Goal: Information Seeking & Learning: Find specific fact

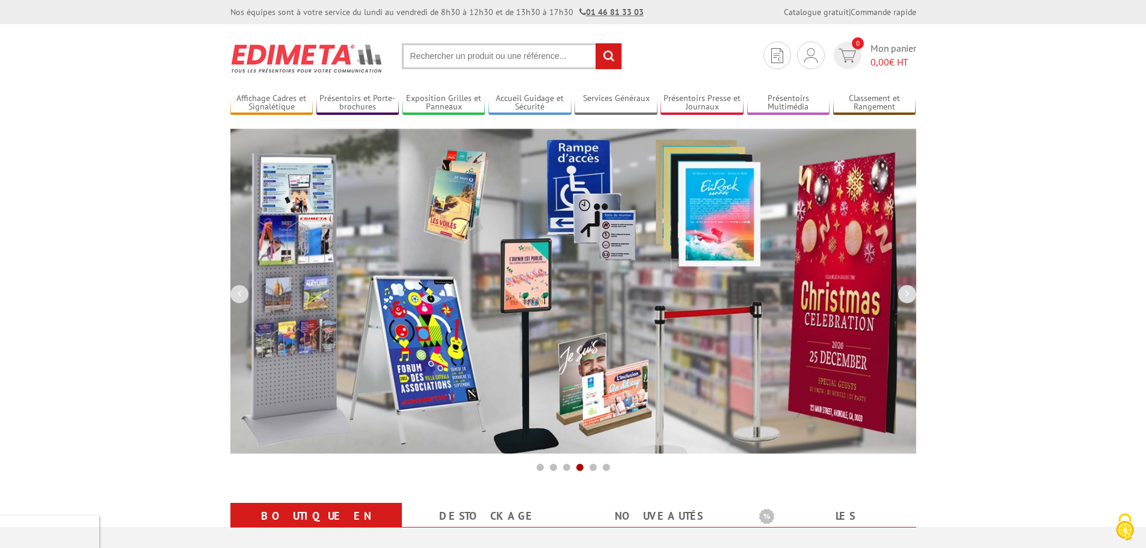
click at [489, 55] on input "text" at bounding box center [512, 56] width 220 height 26
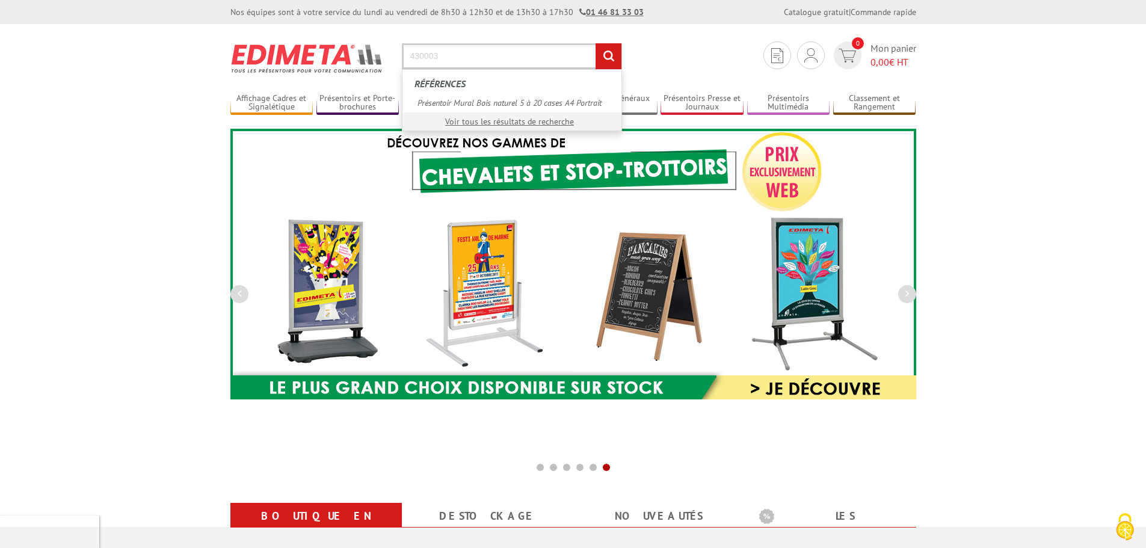
type input "430003"
click at [596, 43] on input "rechercher" at bounding box center [609, 56] width 26 height 26
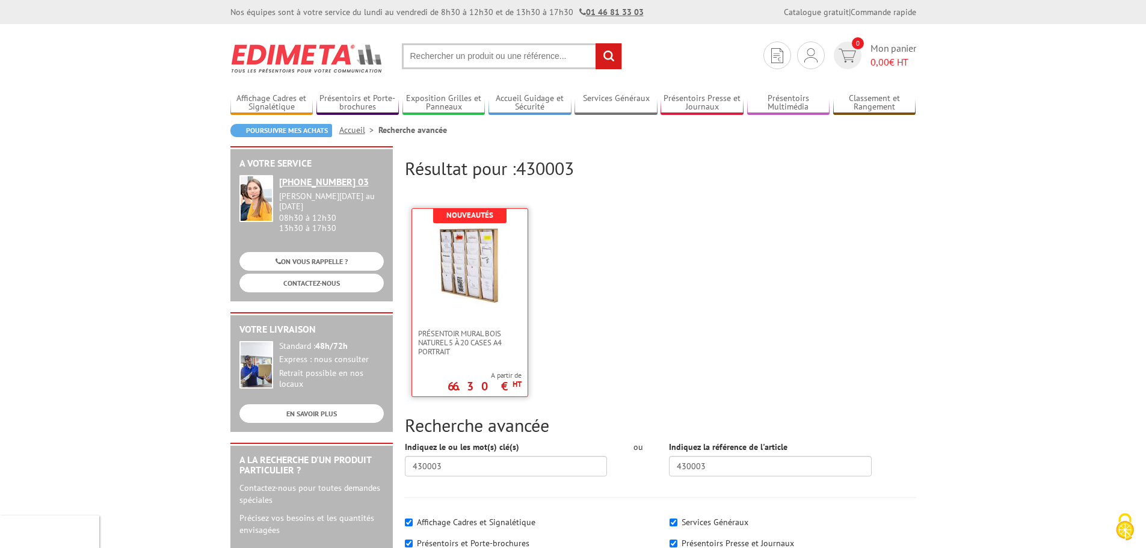
click at [511, 306] on link at bounding box center [470, 269] width 116 height 120
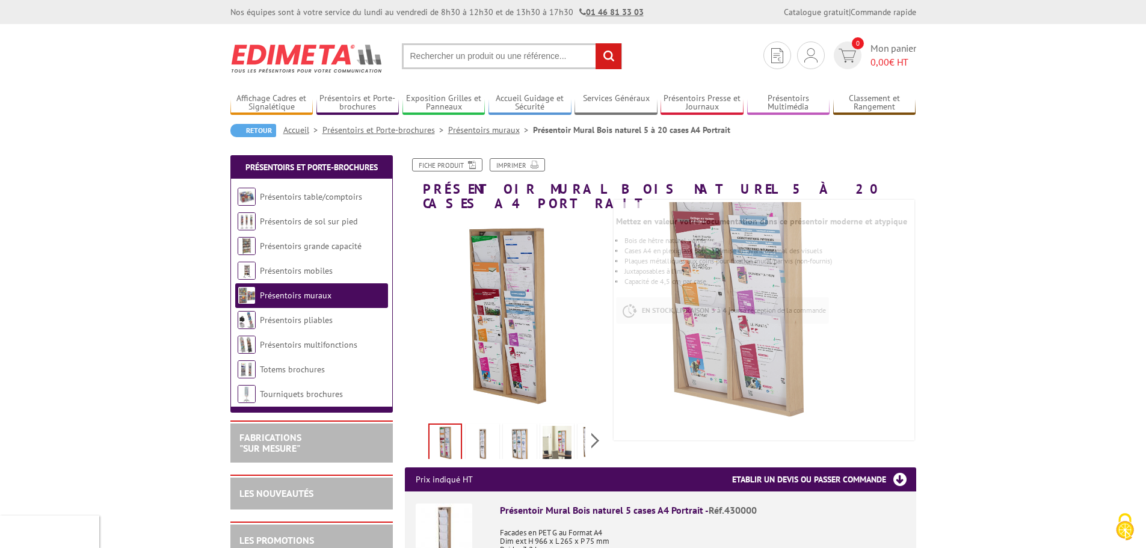
click at [475, 438] on img at bounding box center [482, 444] width 29 height 37
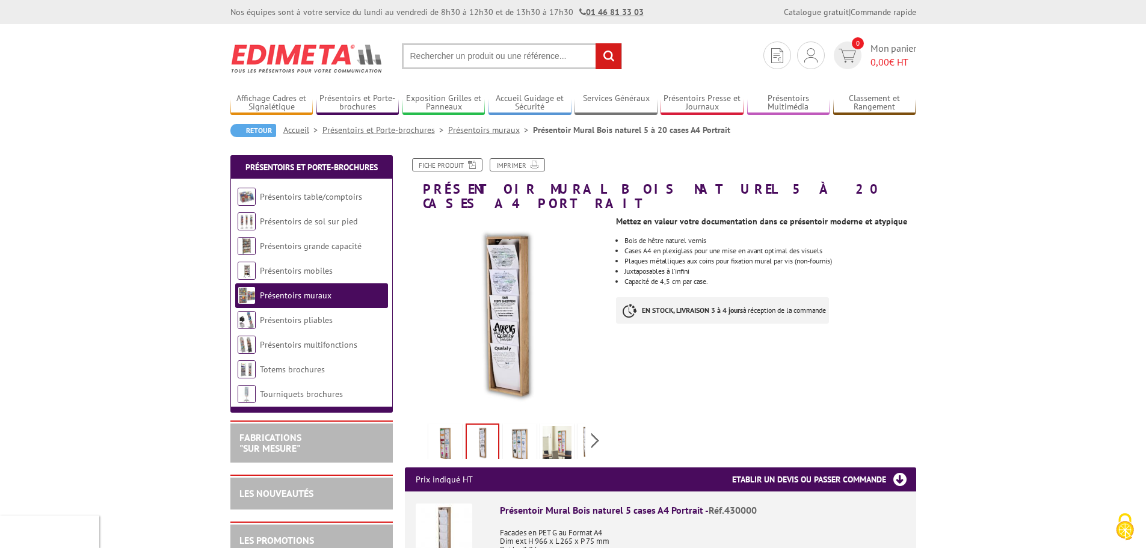
click at [524, 436] on img at bounding box center [519, 444] width 29 height 37
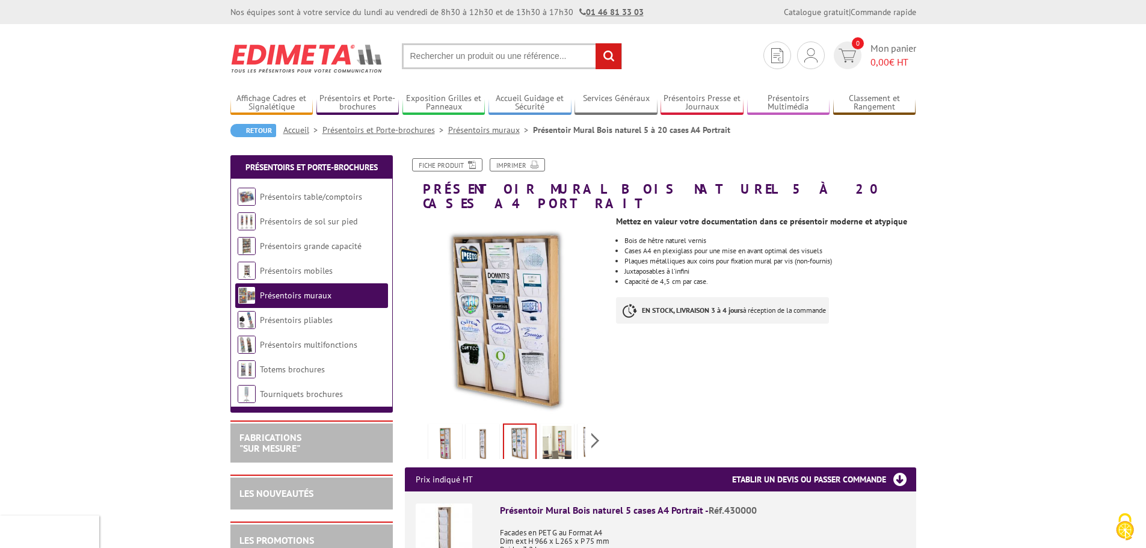
click at [558, 436] on img at bounding box center [557, 444] width 29 height 37
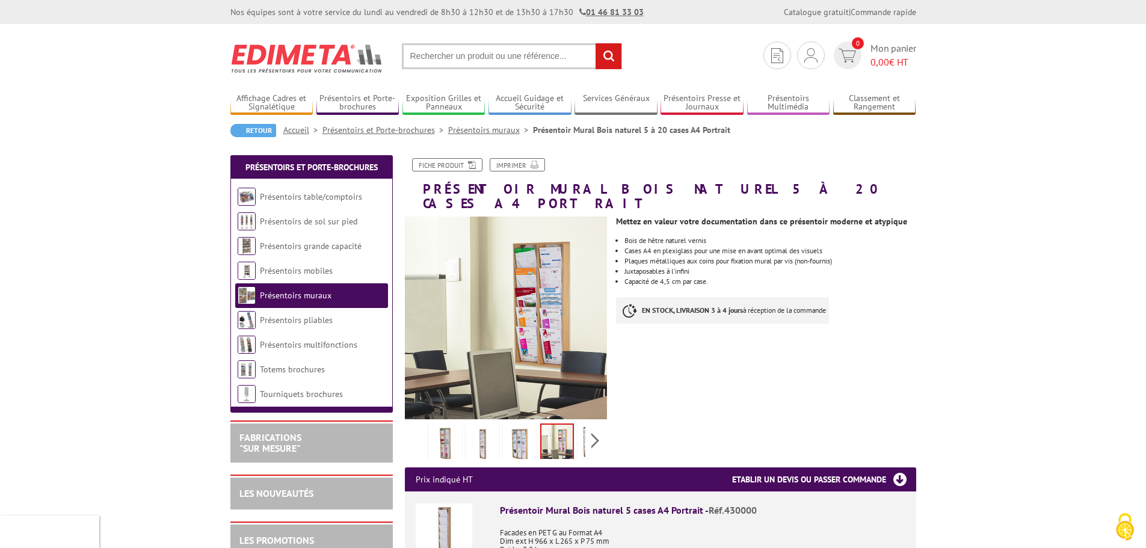
click at [511, 437] on img at bounding box center [519, 444] width 29 height 37
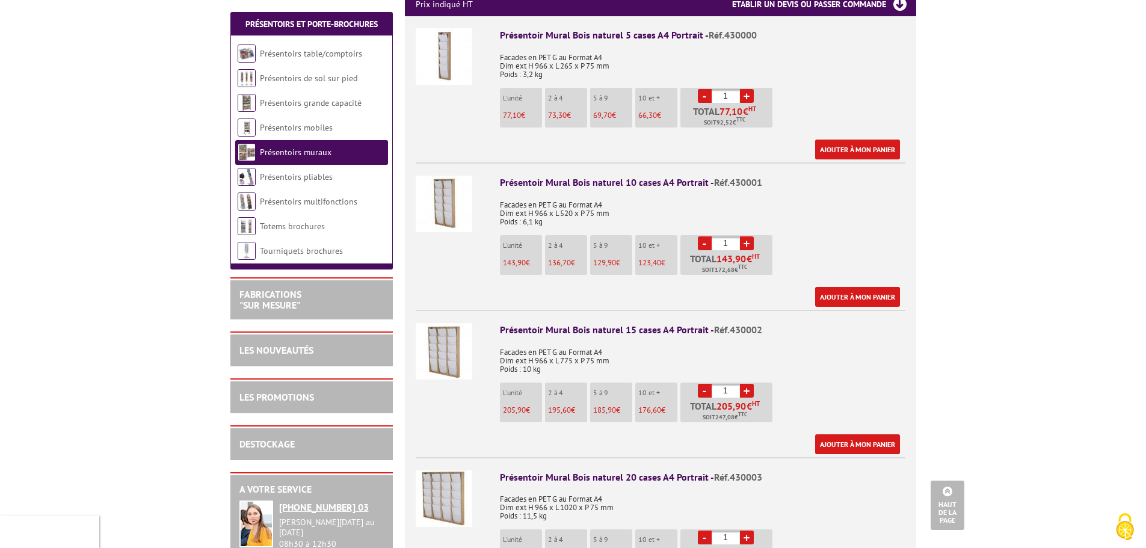
scroll to position [481, 0]
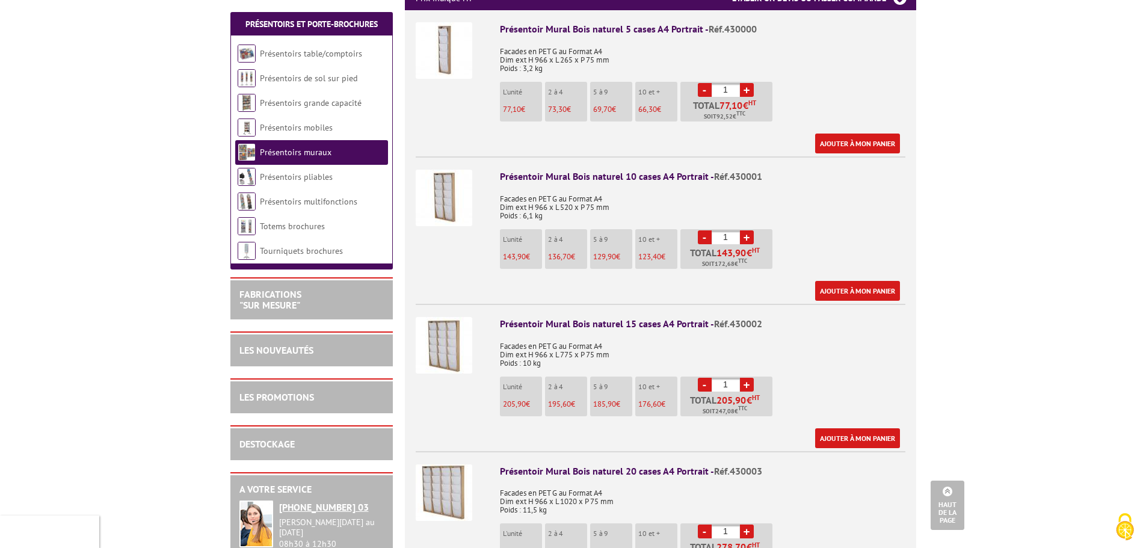
click at [453, 342] on img at bounding box center [444, 345] width 57 height 57
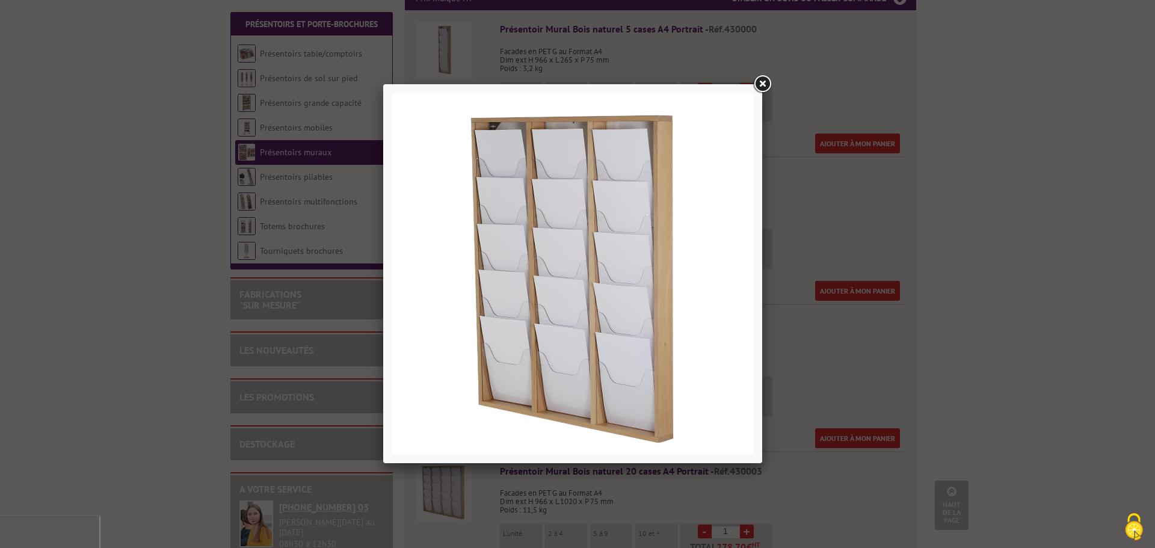
click at [761, 82] on link at bounding box center [762, 84] width 22 height 22
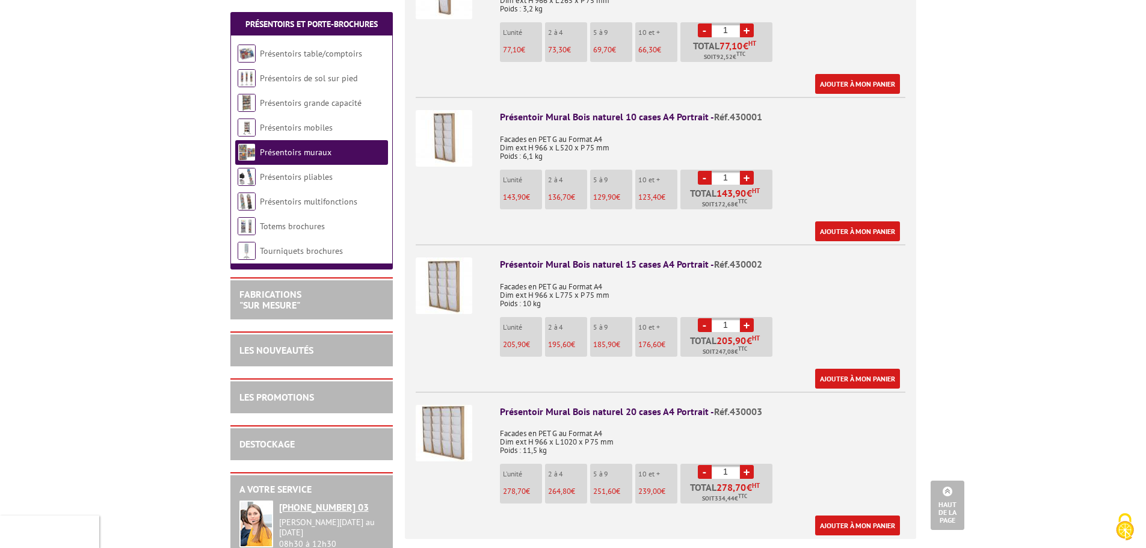
scroll to position [541, 0]
click at [454, 427] on img at bounding box center [444, 432] width 57 height 57
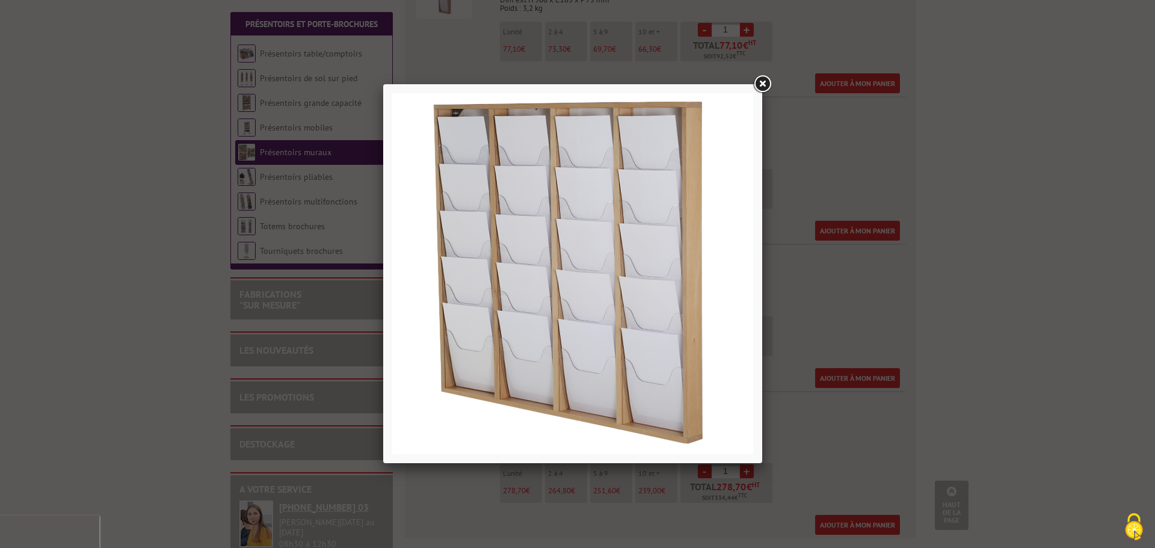
click at [765, 83] on link at bounding box center [762, 84] width 22 height 22
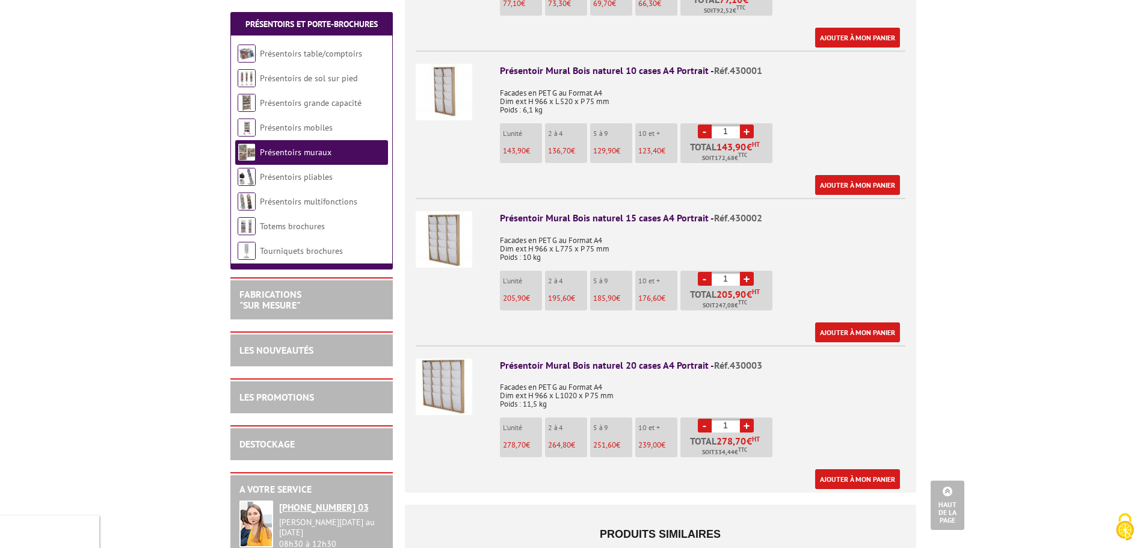
scroll to position [662, 0]
